Goal: Information Seeking & Learning: Check status

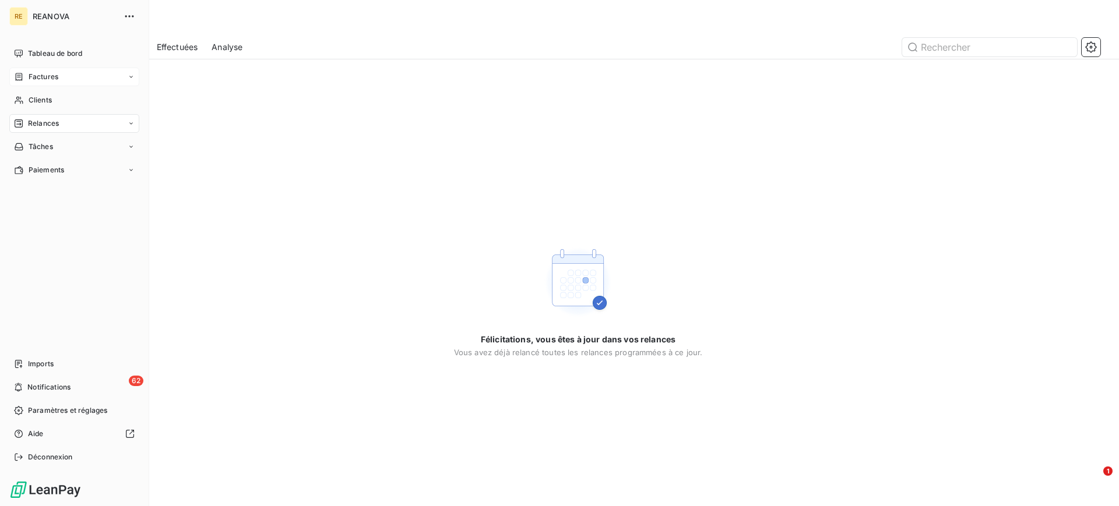
click at [66, 78] on div "Factures" at bounding box center [74, 77] width 130 height 19
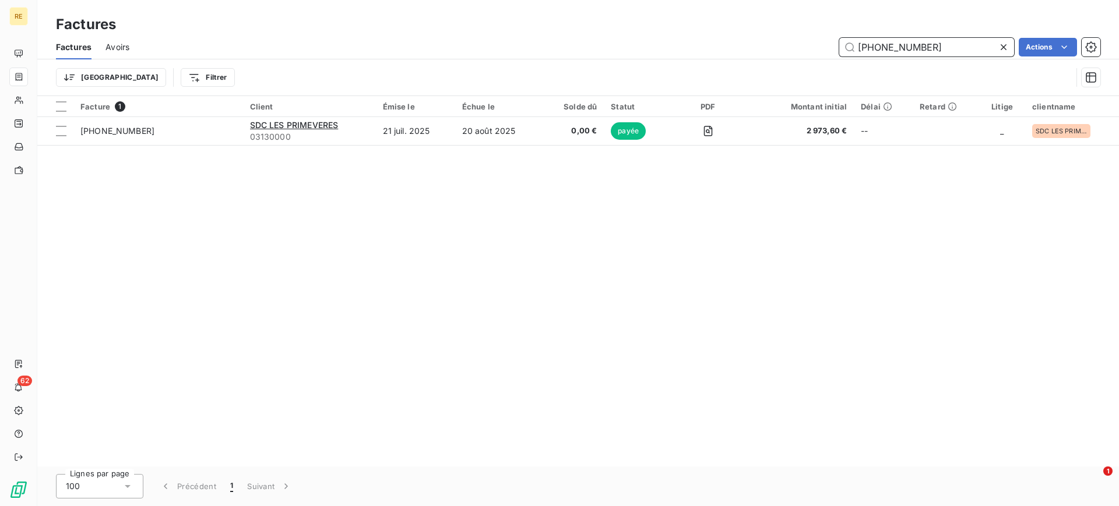
click at [939, 49] on input "[PHONE_NUMBER]" at bounding box center [926, 47] width 175 height 19
paste input "617"
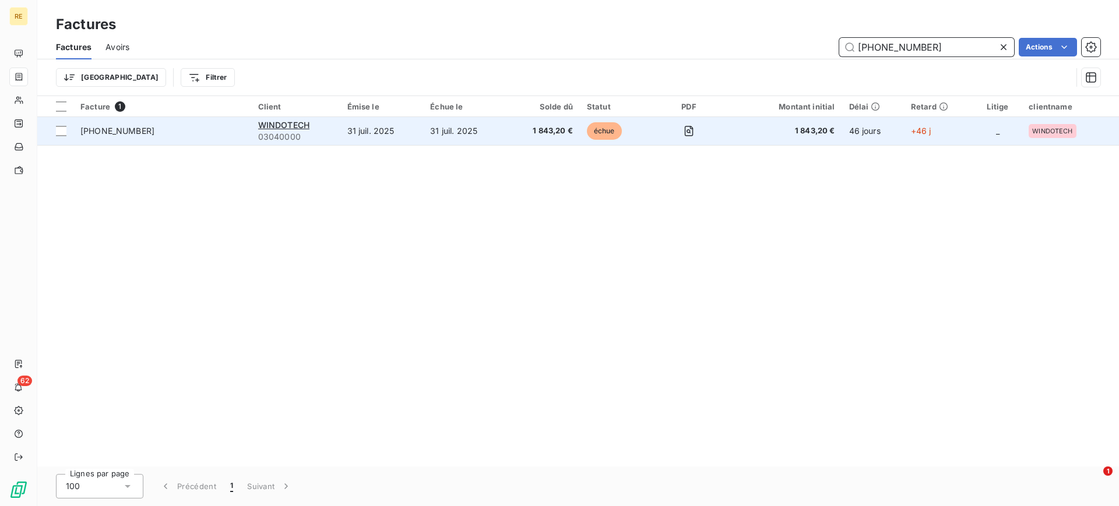
type input "[PHONE_NUMBER]"
click at [406, 138] on td "31 juil. 2025" at bounding box center [381, 131] width 83 height 28
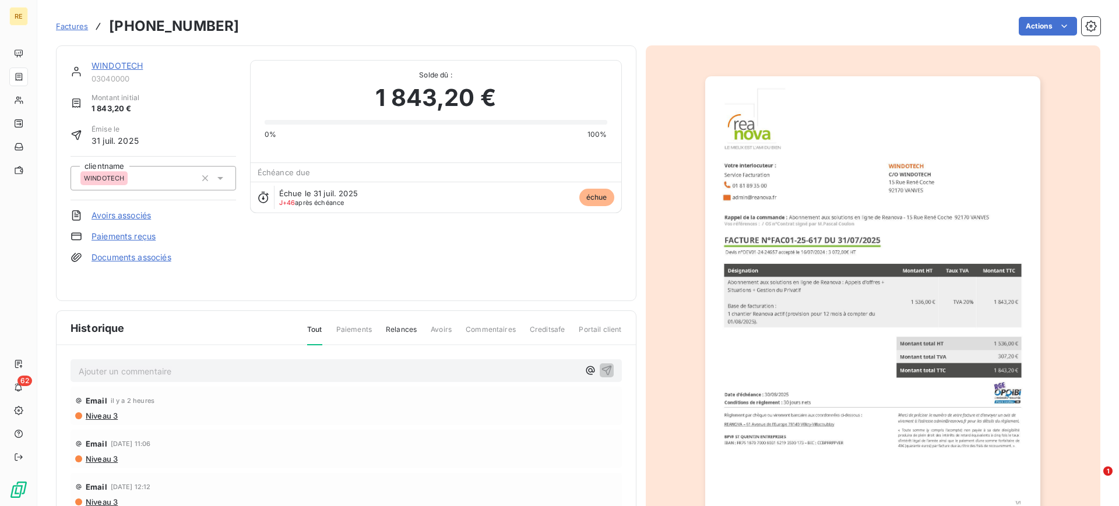
click at [313, 326] on span "Tout" at bounding box center [314, 335] width 15 height 21
click at [345, 330] on span "Paiements" at bounding box center [354, 335] width 36 height 20
click at [396, 329] on span "Relances" at bounding box center [401, 335] width 31 height 20
click at [353, 334] on span "Paiements" at bounding box center [354, 335] width 36 height 20
click at [327, 329] on div "Tout Paiements Relances Avoirs Commentaires Creditsafe Portail client" at bounding box center [457, 335] width 329 height 20
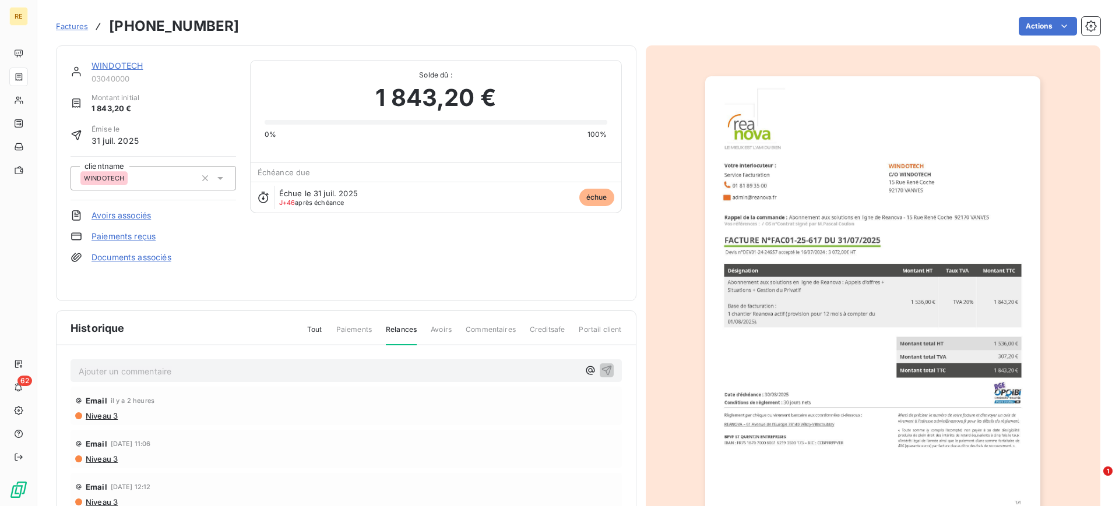
click at [311, 320] on div "Historique Tout Paiements Relances Avoirs Commentaires Creditsafe Portail client" at bounding box center [346, 328] width 579 height 34
click at [312, 325] on span "Tout" at bounding box center [314, 335] width 15 height 20
click at [313, 329] on span "Tout" at bounding box center [314, 335] width 15 height 21
click at [309, 330] on span "Tout" at bounding box center [314, 335] width 15 height 21
click at [134, 61] on link "WINDOTECH" at bounding box center [116, 66] width 51 height 10
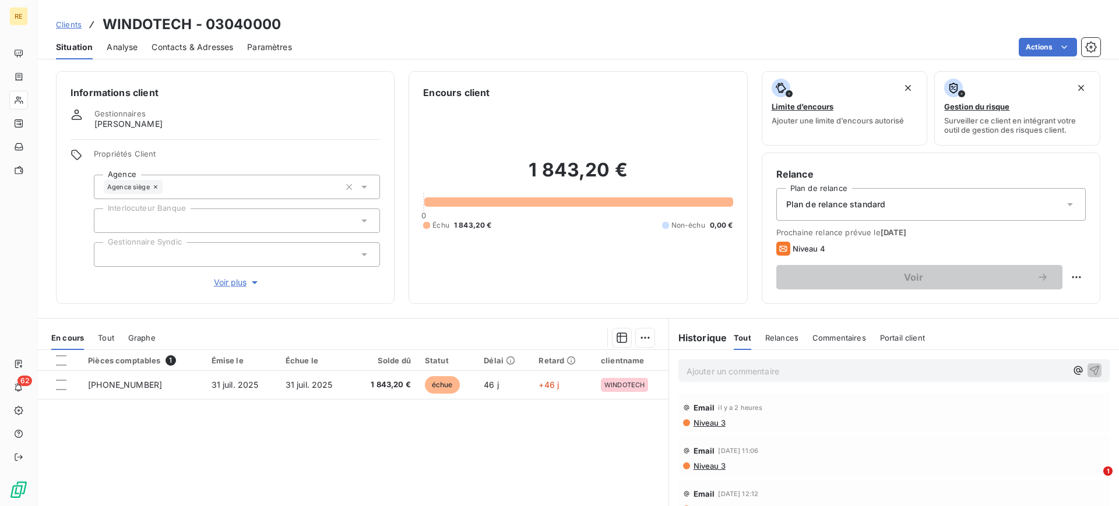
click at [76, 26] on span "Clients" at bounding box center [69, 24] width 26 height 9
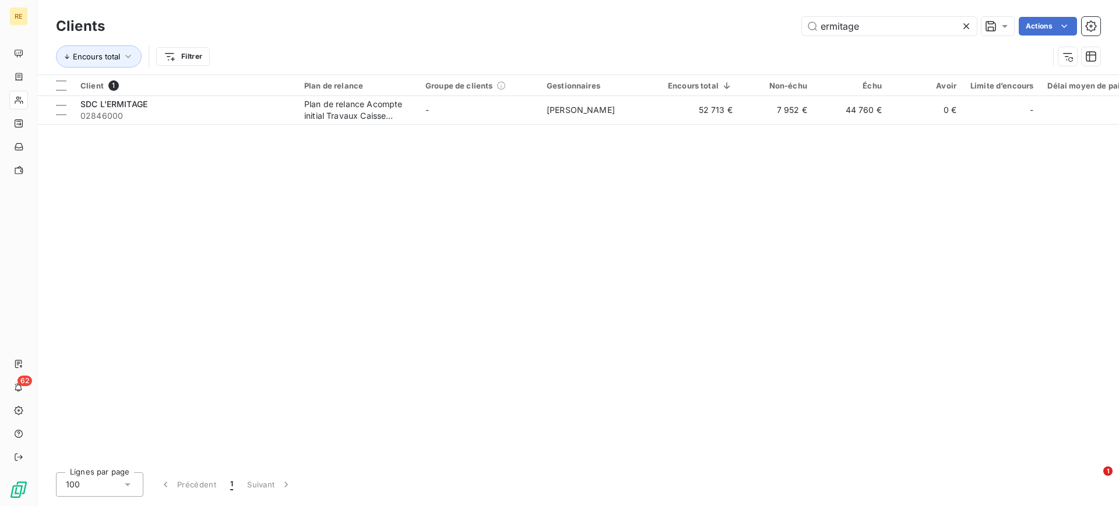
drag, startPoint x: 878, startPoint y: 33, endPoint x: 728, endPoint y: 17, distance: 150.5
click at [731, 17] on div "ermitage Actions" at bounding box center [609, 26] width 981 height 19
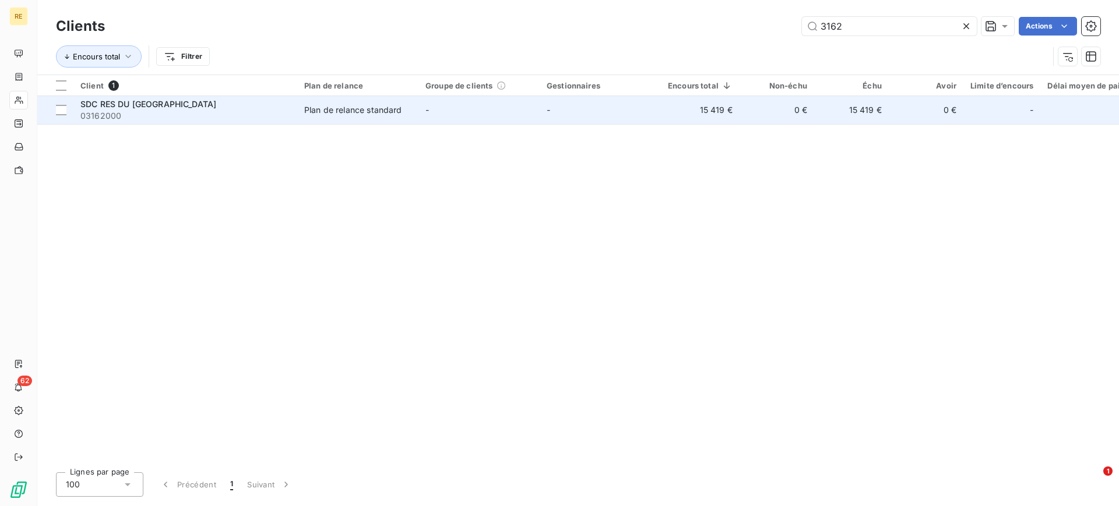
type input "3162"
click at [675, 111] on td "15 419 €" at bounding box center [700, 110] width 79 height 28
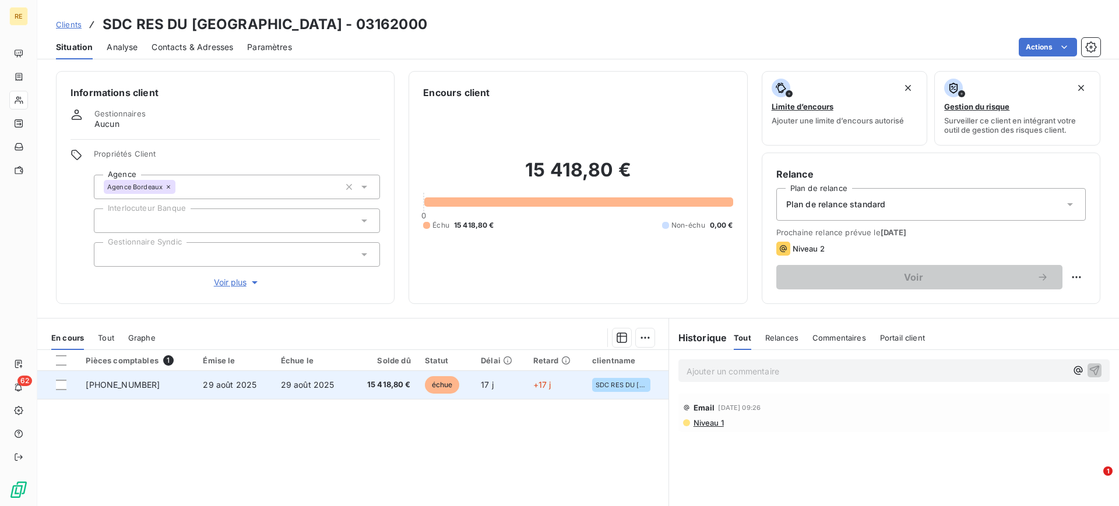
click at [274, 374] on td "29 août 2025" at bounding box center [313, 385] width 78 height 28
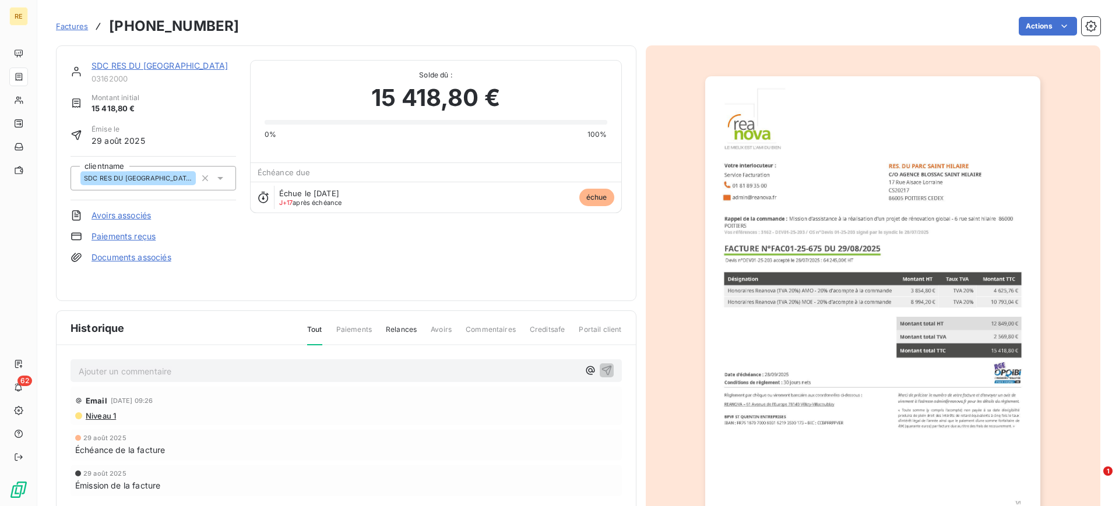
click at [822, 413] on img "button" at bounding box center [872, 313] width 335 height 474
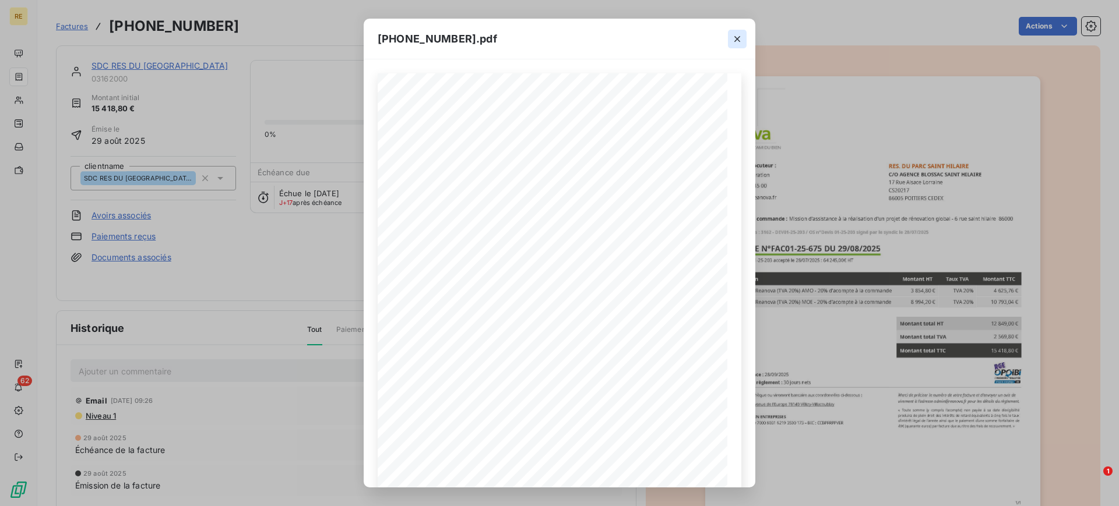
click at [734, 38] on icon "button" at bounding box center [737, 39] width 12 height 12
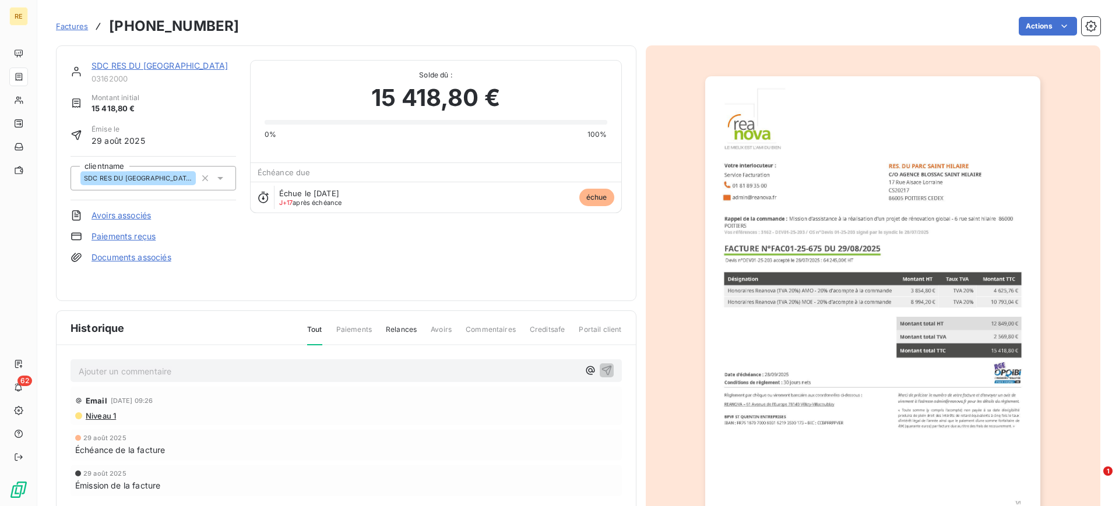
click at [76, 30] on span "Factures" at bounding box center [72, 26] width 32 height 9
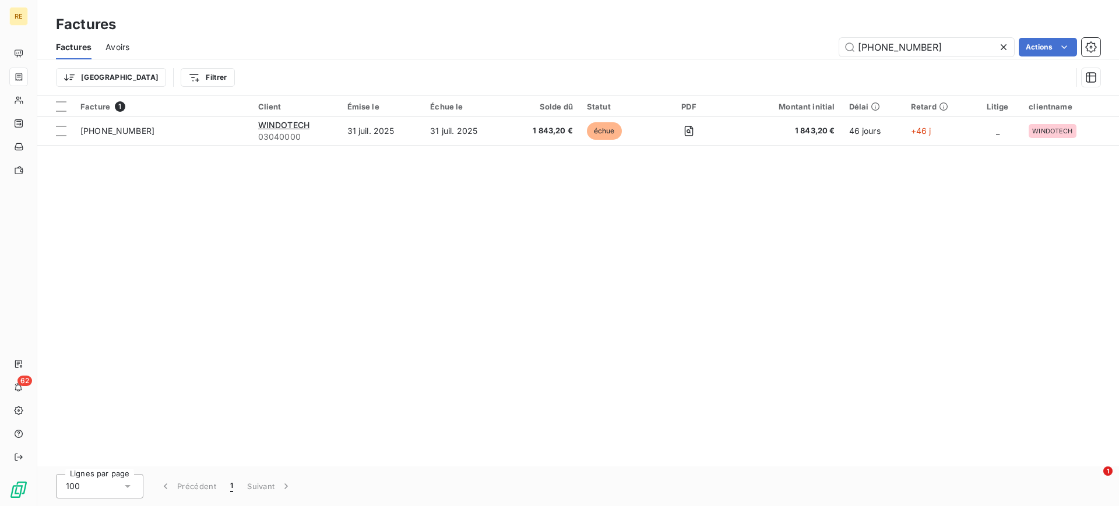
drag, startPoint x: 913, startPoint y: 39, endPoint x: 829, endPoint y: 40, distance: 83.9
click at [829, 40] on div "[PHONE_NUMBER] Actions" at bounding box center [621, 47] width 957 height 19
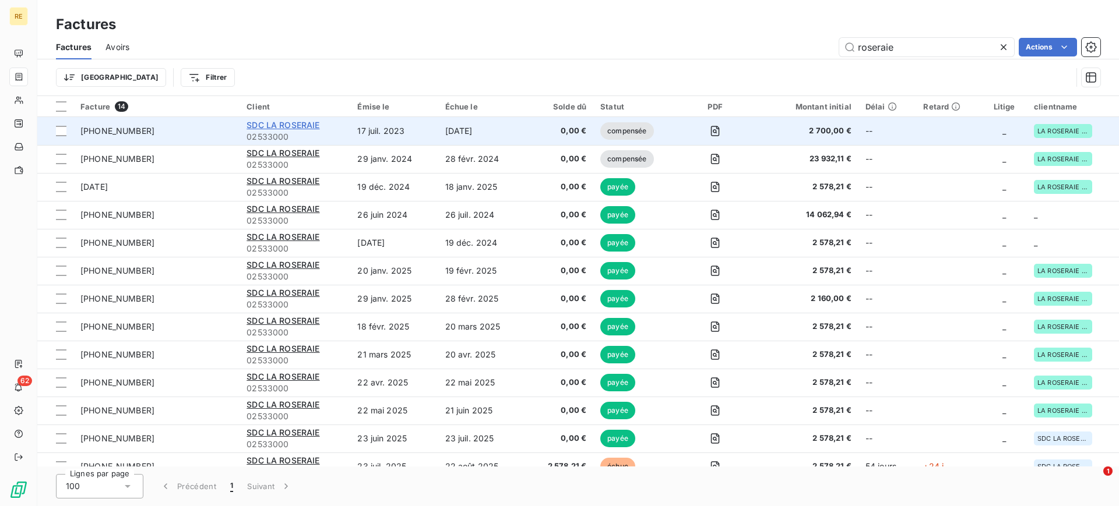
type input "roseraie"
click at [304, 129] on span "SDC LA ROSERAIE" at bounding box center [283, 125] width 73 height 10
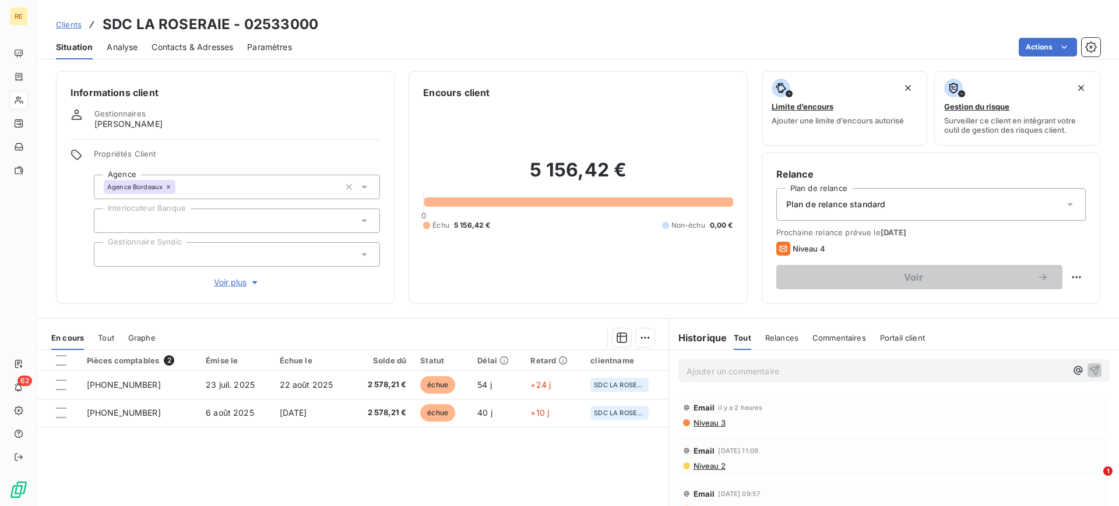
click at [323, 460] on div "Pièces comptables 2 Émise le Échue le Solde dû Statut Délai Retard clientname […" at bounding box center [352, 462] width 631 height 224
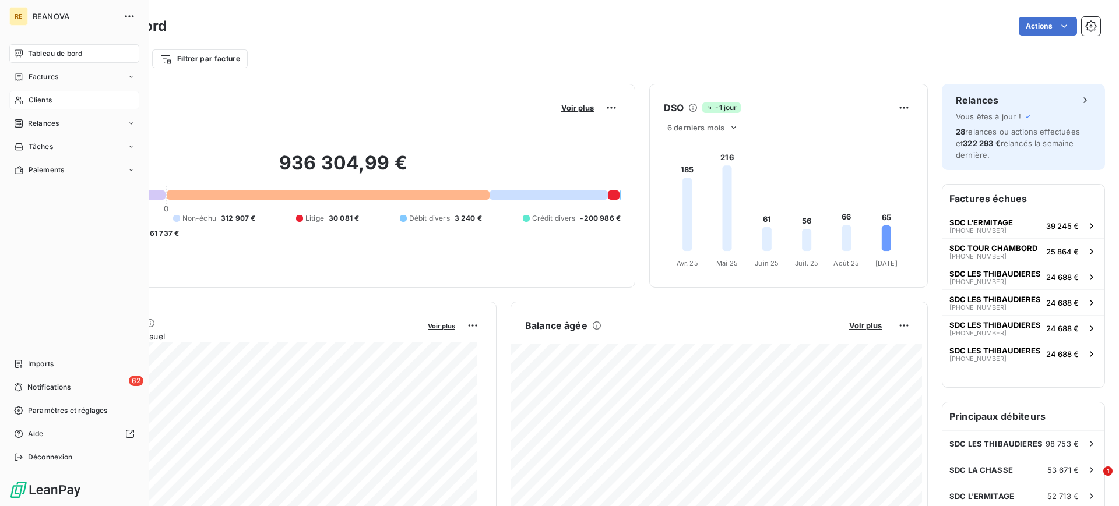
click at [53, 97] on div "Clients" at bounding box center [74, 100] width 130 height 19
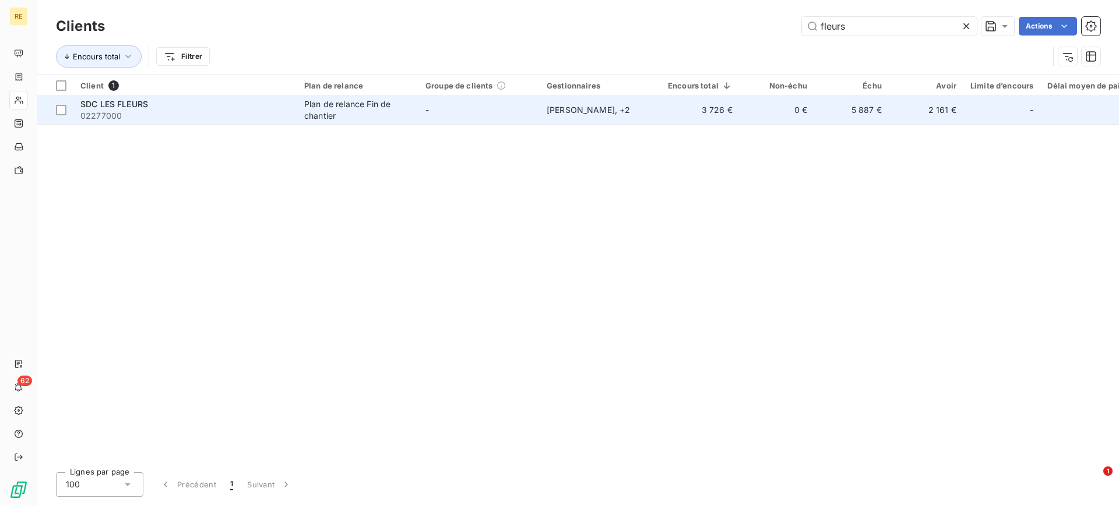
type input "fleurs"
click at [283, 118] on span "02277000" at bounding box center [185, 116] width 210 height 12
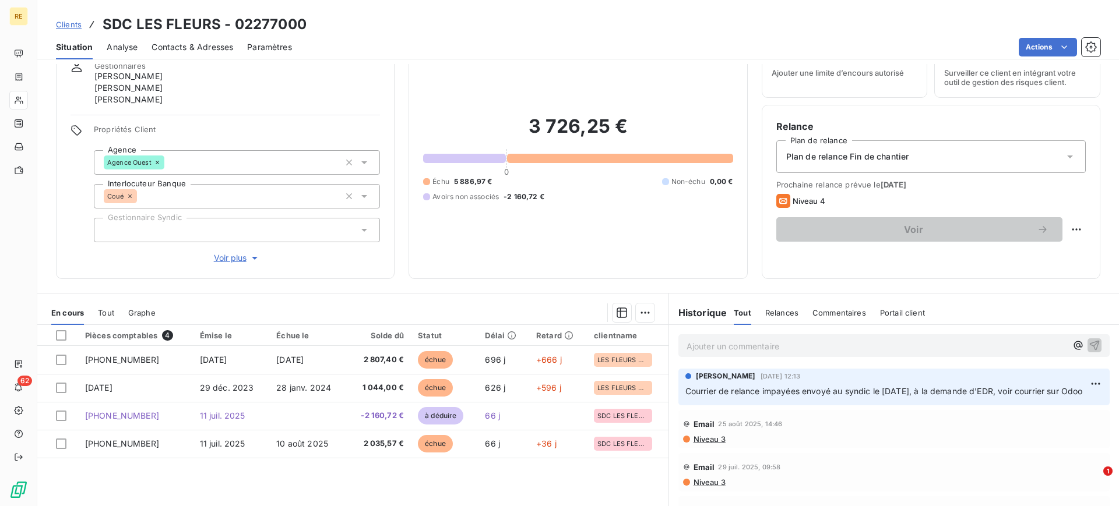
scroll to position [73, 0]
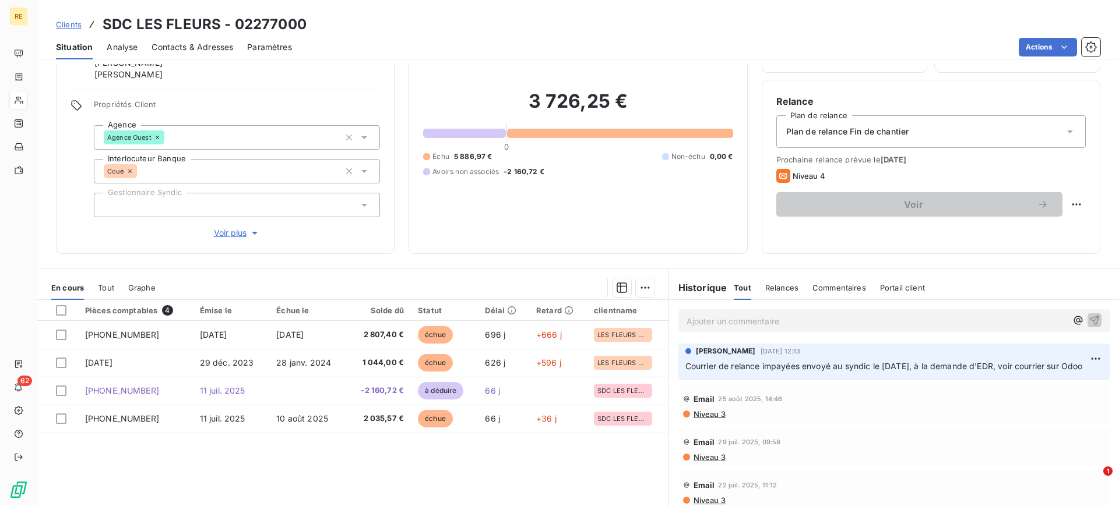
click at [110, 290] on span "Tout" at bounding box center [106, 287] width 16 height 9
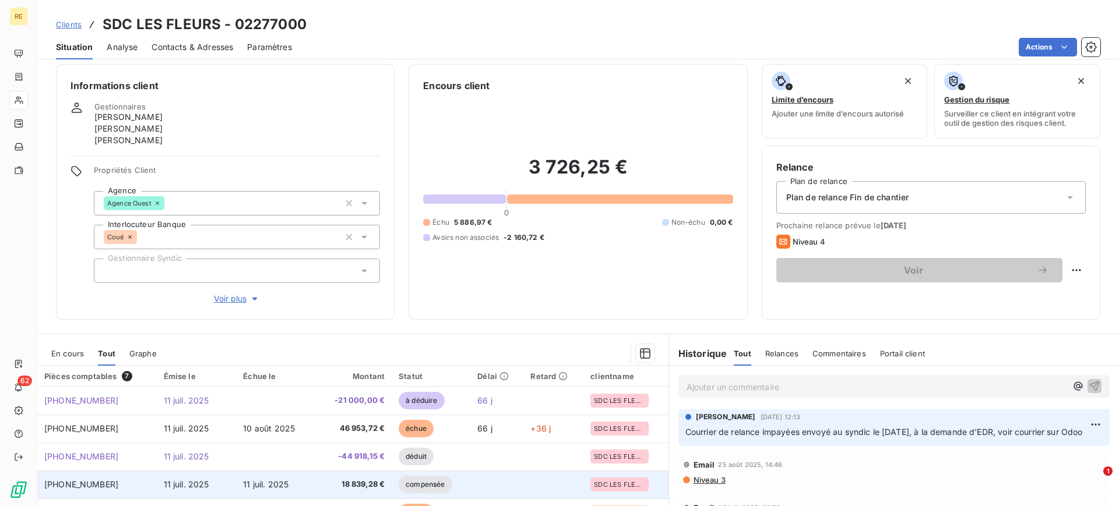
scroll to position [0, 0]
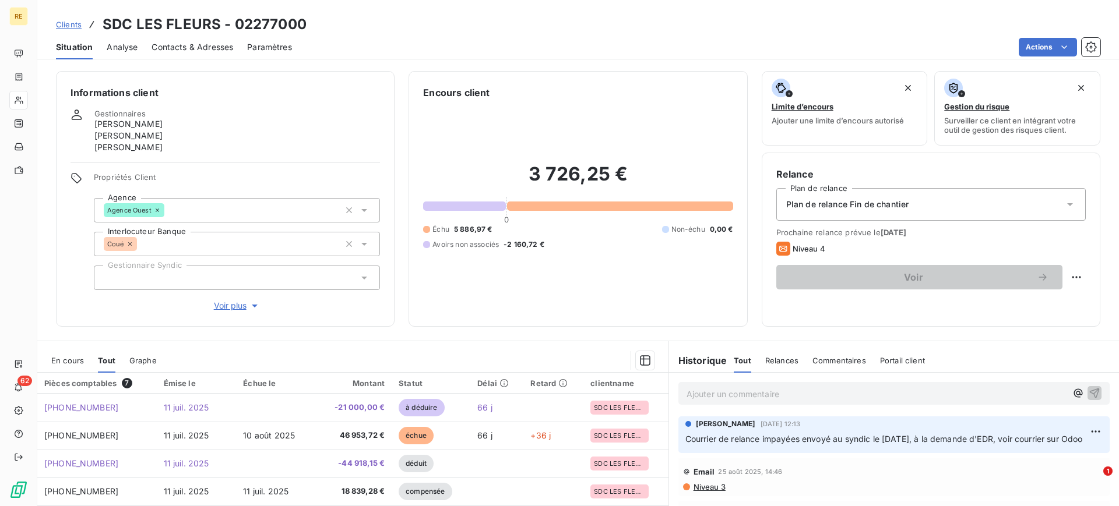
click at [498, 315] on div "Encours client 3 726,25 € 0 Échu 5 886,97 € Non-échu 0,00 € Avoirs non associés…" at bounding box center [578, 199] width 339 height 256
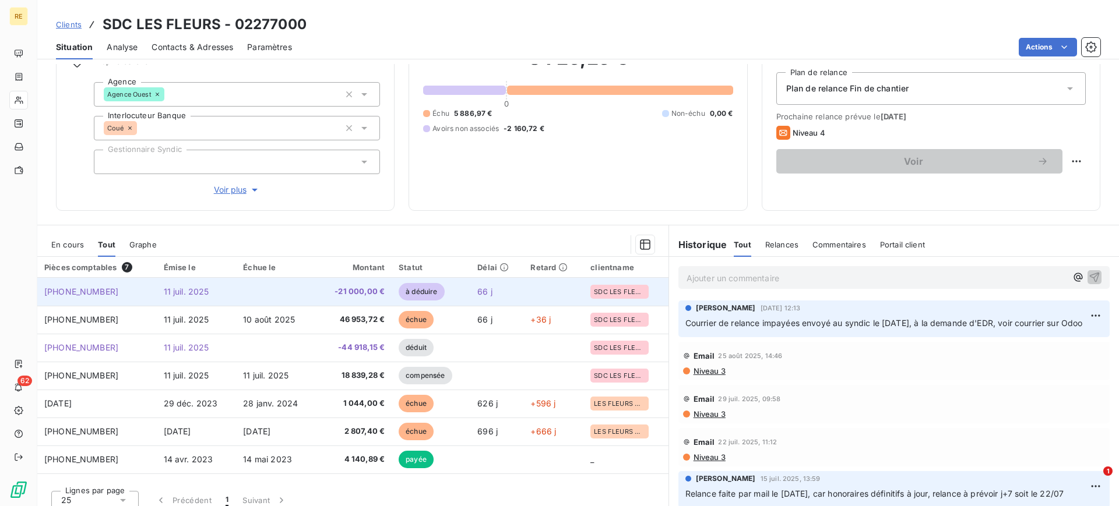
scroll to position [126, 0]
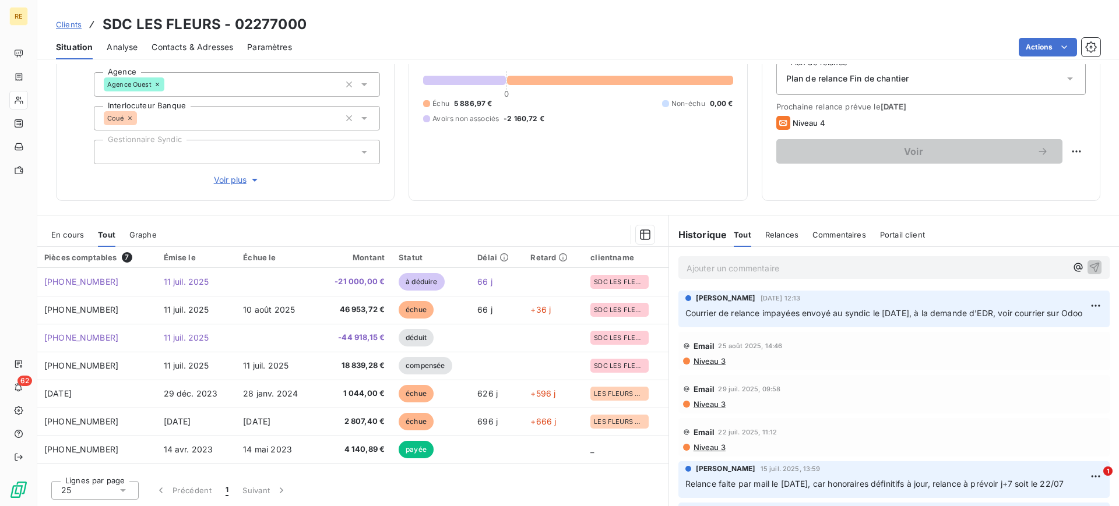
click at [77, 235] on span "En cours" at bounding box center [67, 234] width 33 height 9
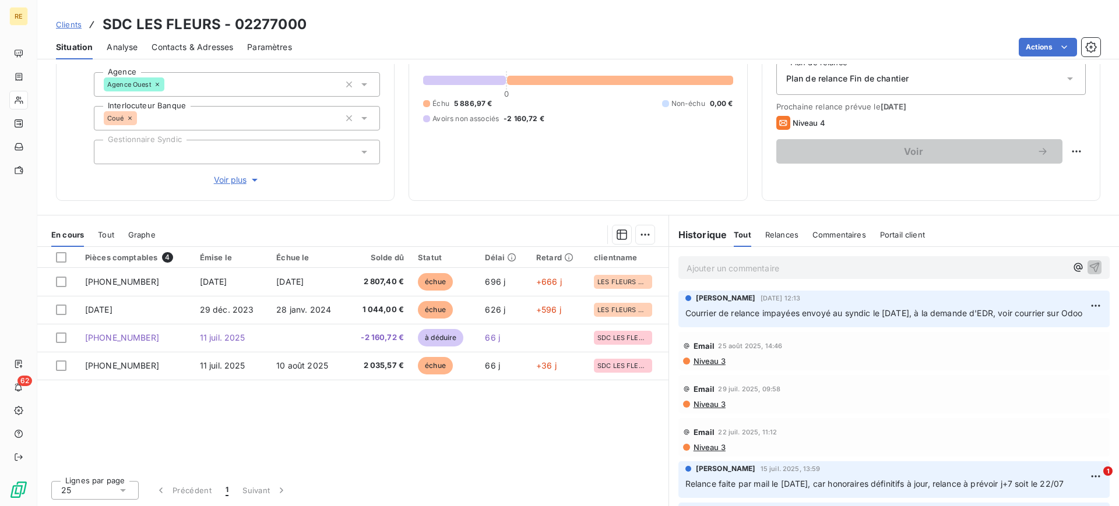
click at [106, 233] on span "Tout" at bounding box center [106, 234] width 16 height 9
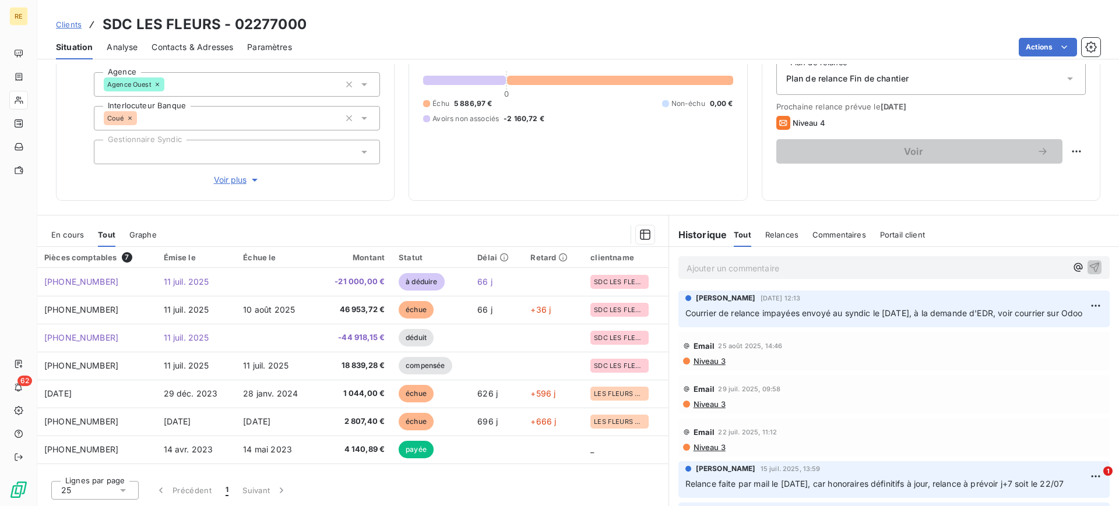
click at [73, 233] on span "En cours" at bounding box center [67, 234] width 33 height 9
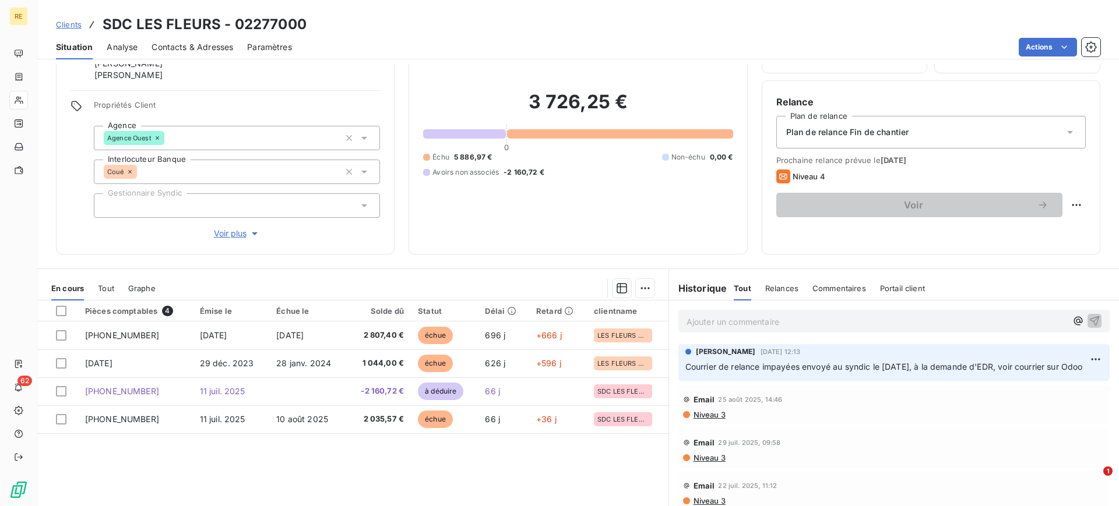
scroll to position [0, 0]
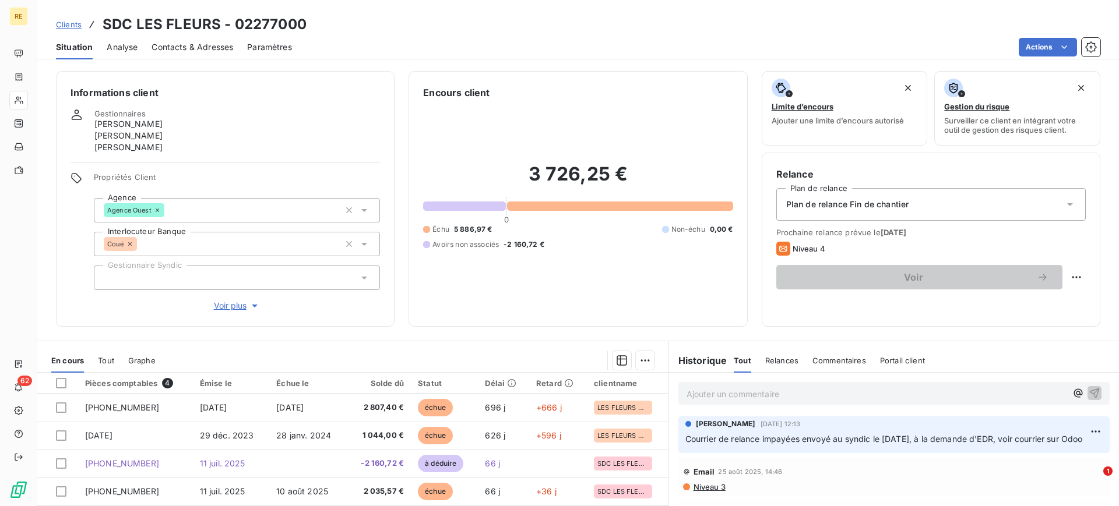
click at [106, 362] on span "Tout" at bounding box center [106, 360] width 16 height 9
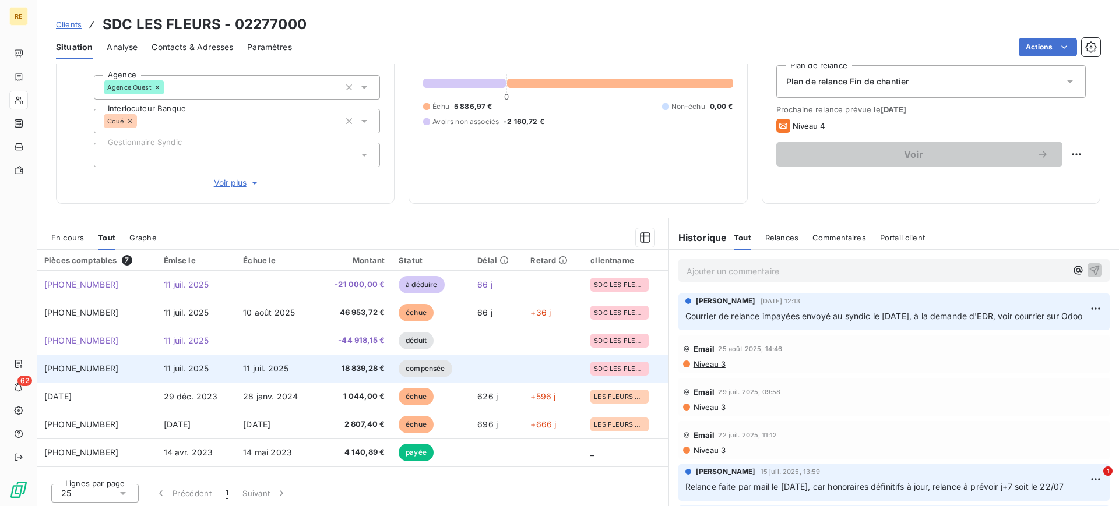
scroll to position [126, 0]
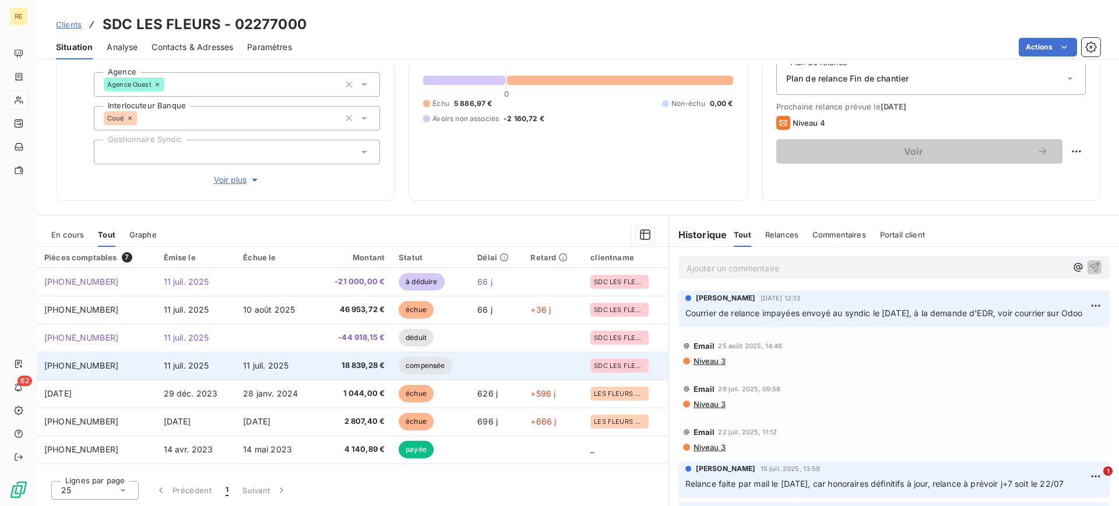
click at [336, 364] on span "18 839,28 €" at bounding box center [354, 366] width 61 height 12
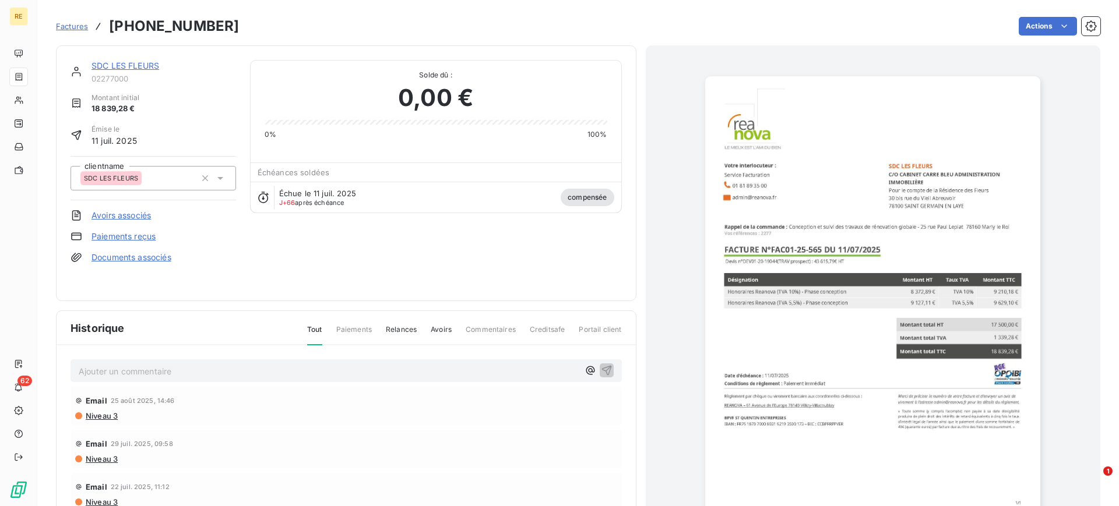
click at [76, 25] on span "Factures" at bounding box center [72, 26] width 32 height 9
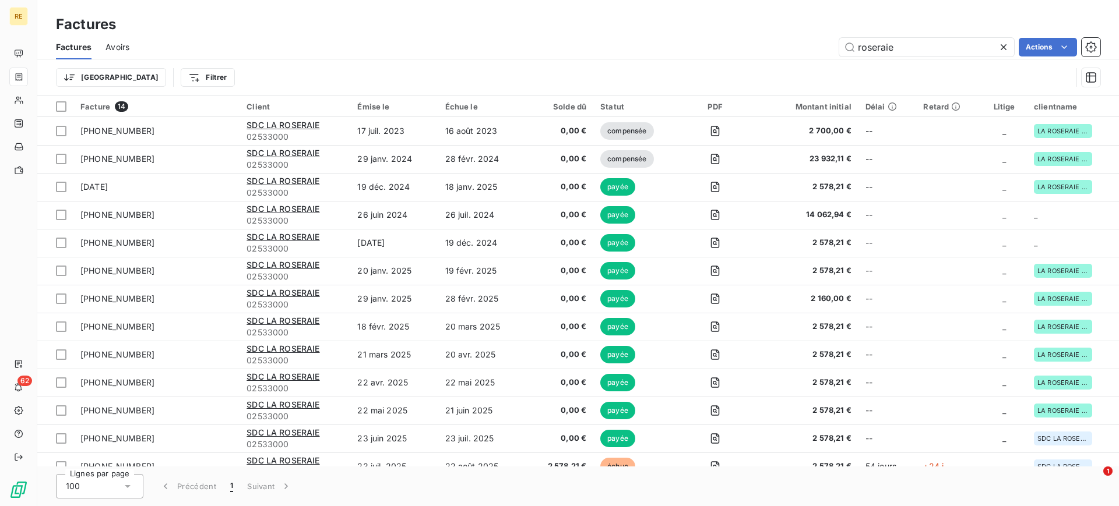
drag, startPoint x: 911, startPoint y: 47, endPoint x: 792, endPoint y: 39, distance: 119.1
click at [795, 41] on div "roseraie Actions" at bounding box center [621, 47] width 957 height 19
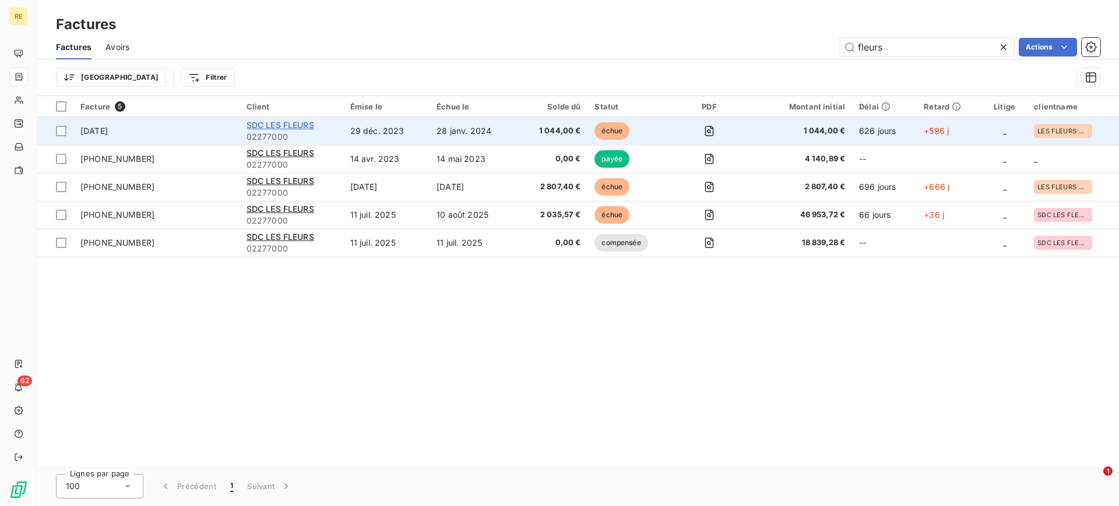
type input "fleurs"
click at [288, 128] on span "SDC LES FLEURS" at bounding box center [281, 125] width 68 height 10
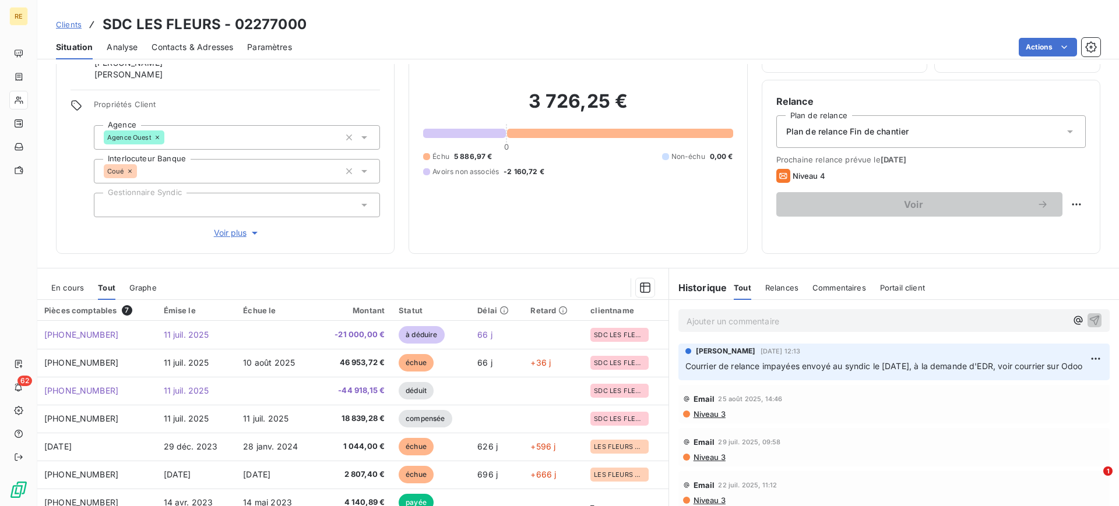
scroll to position [126, 0]
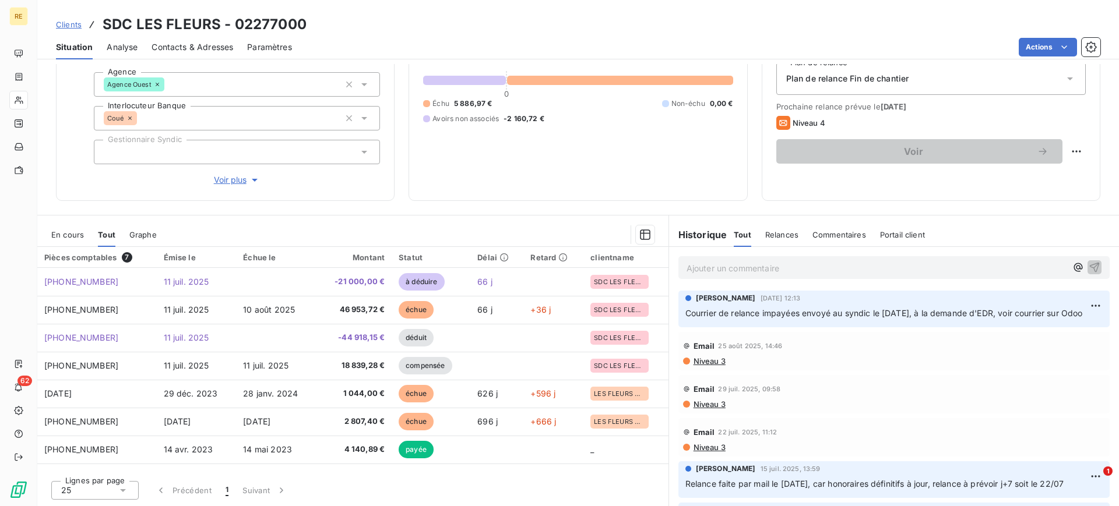
drag, startPoint x: 74, startPoint y: 234, endPoint x: 98, endPoint y: 243, distance: 26.0
click at [73, 234] on span "En cours" at bounding box center [67, 234] width 33 height 9
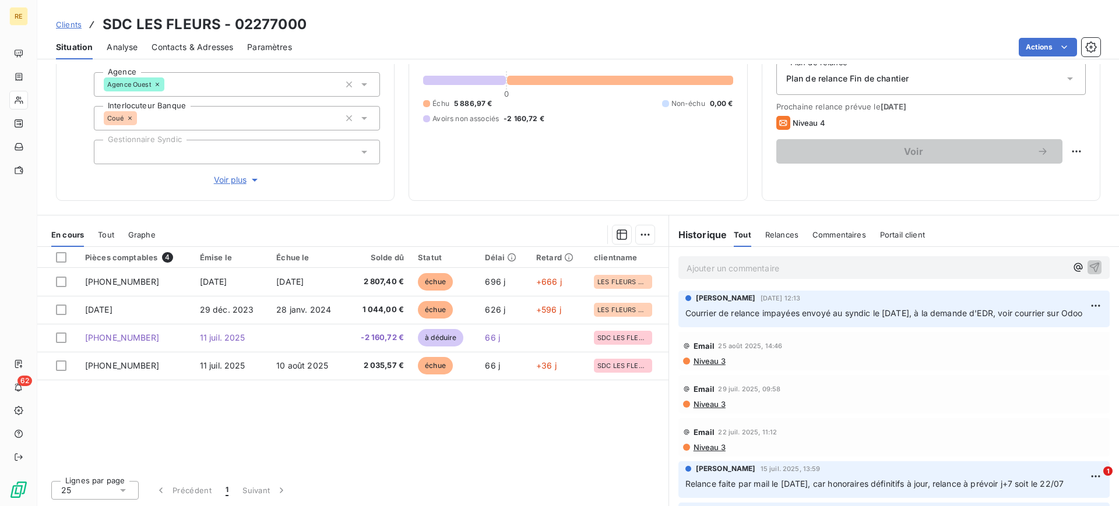
click at [108, 231] on span "Tout" at bounding box center [106, 234] width 16 height 9
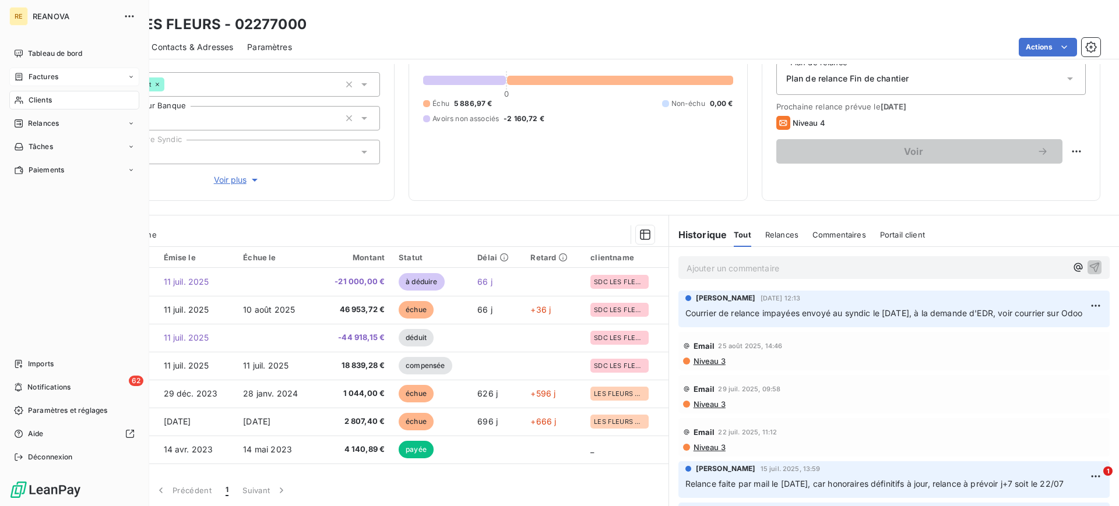
click at [47, 79] on span "Factures" at bounding box center [44, 77] width 30 height 10
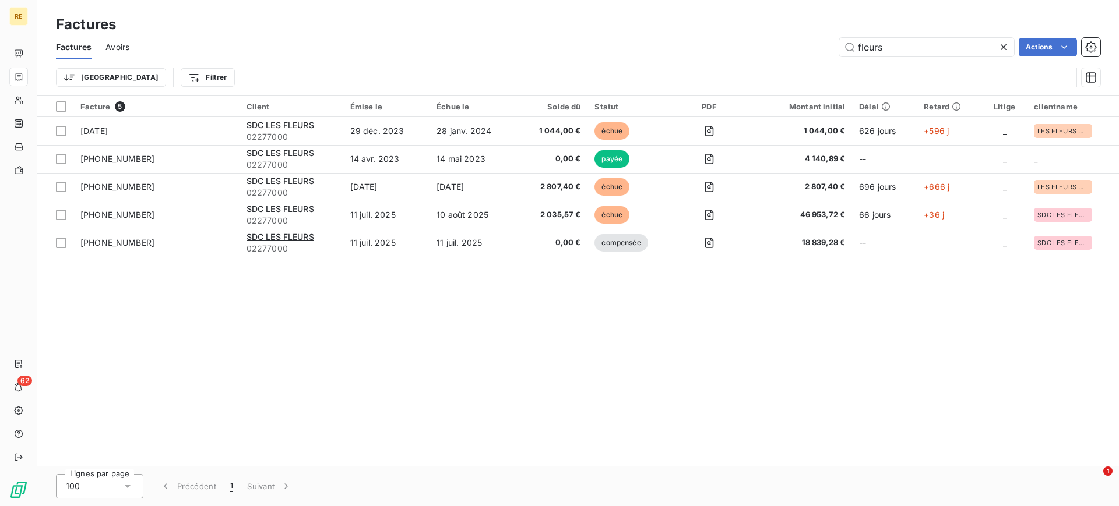
drag, startPoint x: 899, startPoint y: 47, endPoint x: 734, endPoint y: 52, distance: 165.0
click at [736, 51] on div "fleurs Actions" at bounding box center [621, 47] width 957 height 19
click at [121, 45] on span "Avoirs" at bounding box center [117, 47] width 24 height 12
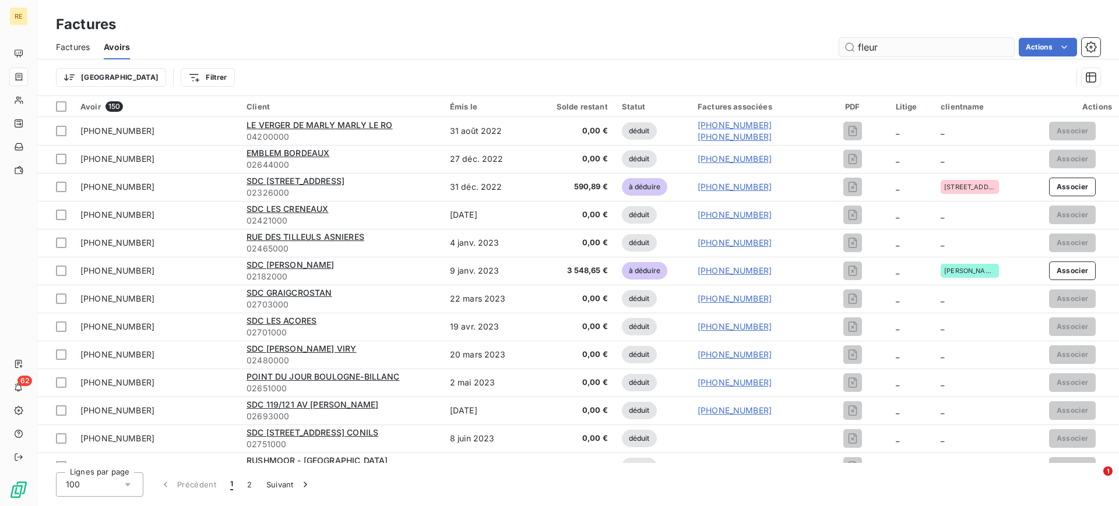
type input "fleurs"
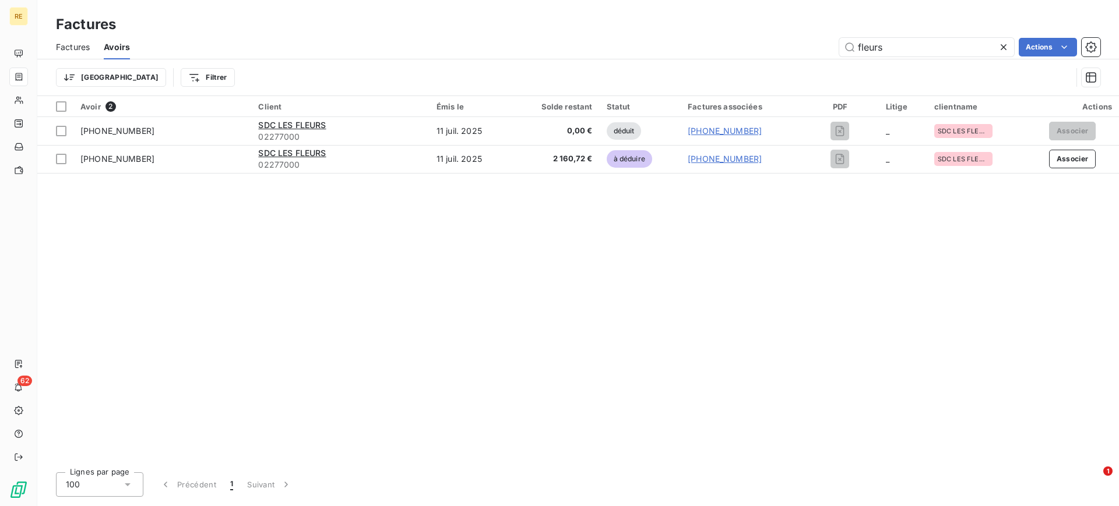
drag, startPoint x: 900, startPoint y: 43, endPoint x: 784, endPoint y: 41, distance: 116.0
click at [784, 41] on div "fleurs Actions" at bounding box center [622, 47] width 956 height 19
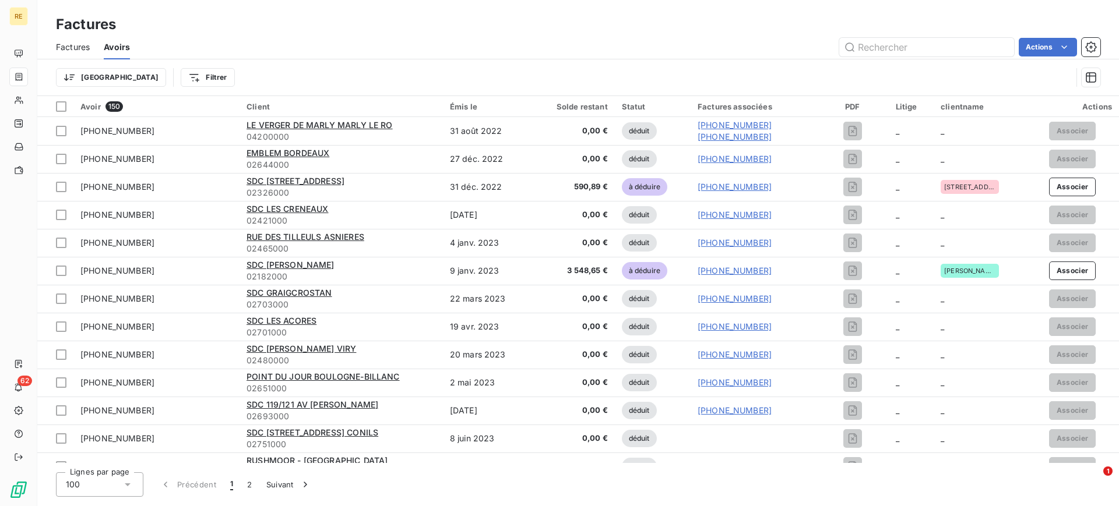
click at [712, 27] on div "Factures" at bounding box center [578, 24] width 1082 height 21
click at [64, 51] on span "Factures" at bounding box center [73, 47] width 34 height 12
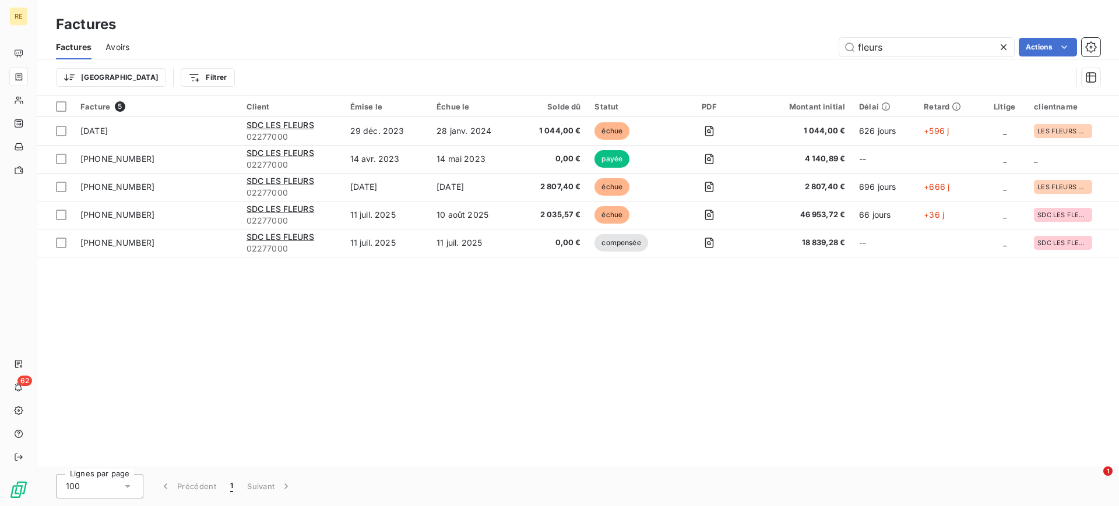
click at [302, 40] on div "fleurs Actions" at bounding box center [621, 47] width 957 height 19
drag, startPoint x: 914, startPoint y: 44, endPoint x: 769, endPoint y: 19, distance: 147.4
click at [770, 19] on div "Factures Factures Avoirs fleurs Actions Trier Filtrer" at bounding box center [578, 48] width 1082 height 96
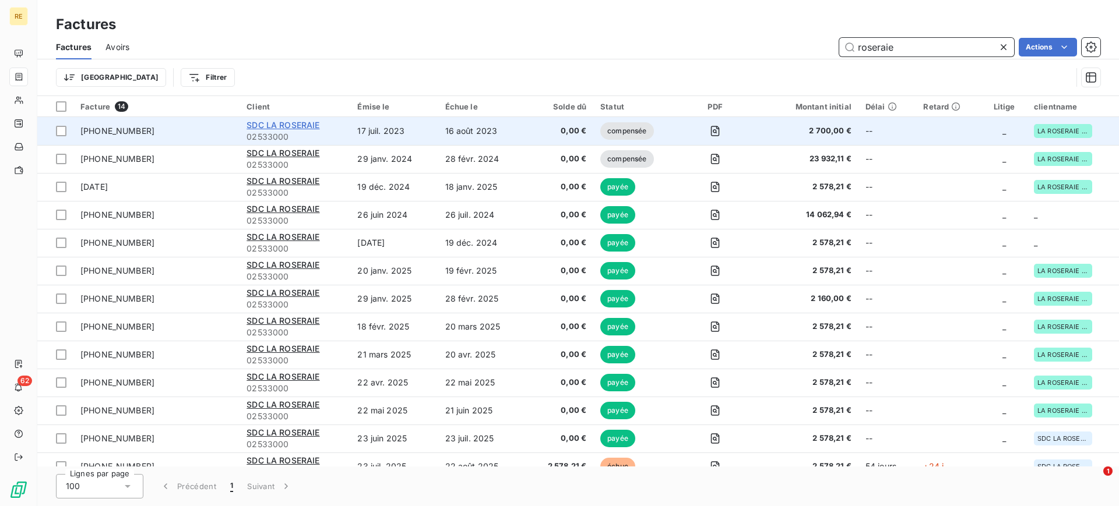
type input "roseraie"
click at [311, 129] on span "SDC LA ROSERAIE" at bounding box center [283, 125] width 73 height 10
